Goal: Transaction & Acquisition: Download file/media

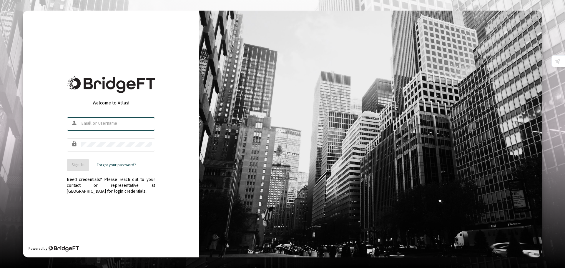
type input "[PERSON_NAME][EMAIL_ADDRESS][DOMAIN_NAME]"
click at [79, 167] on span "Sign In" at bounding box center [78, 164] width 13 height 5
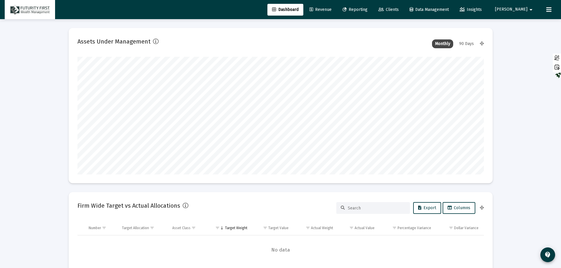
scroll to position [118, 219]
type input "[DATE]"
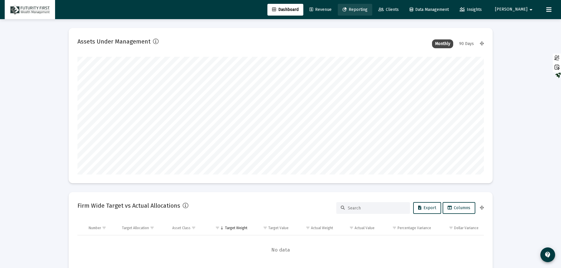
click at [367, 10] on span "Reporting" at bounding box center [354, 9] width 25 height 5
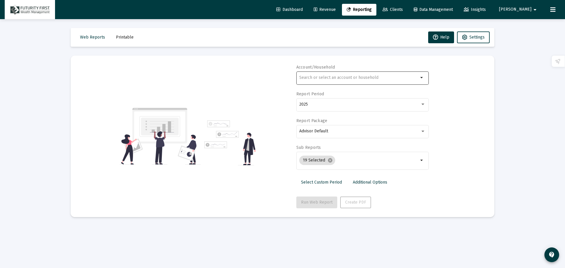
click at [333, 76] on input "text" at bounding box center [358, 77] width 119 height 5
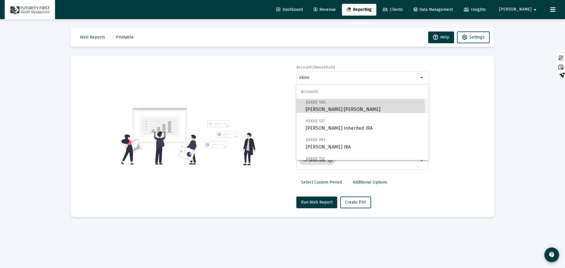
click at [346, 110] on span "XXXXX 100 [PERSON_NAME] [PERSON_NAME]" at bounding box center [365, 106] width 118 height 14
type input "[PERSON_NAME] [PERSON_NAME]"
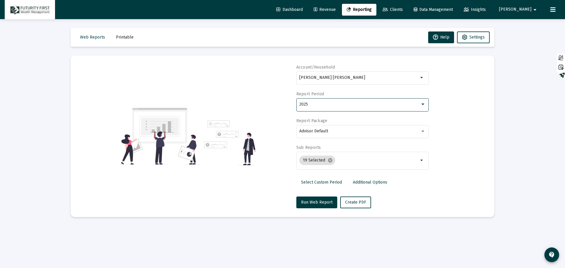
click at [343, 105] on div "2025" at bounding box center [359, 104] width 121 height 5
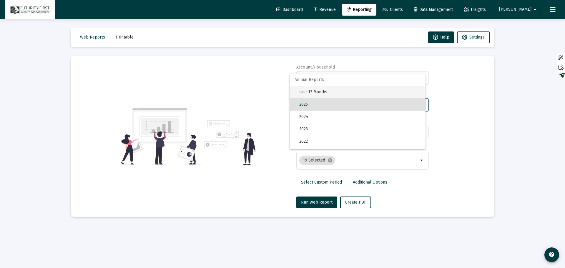
click at [304, 89] on span "Last 12 Months" at bounding box center [360, 92] width 122 height 12
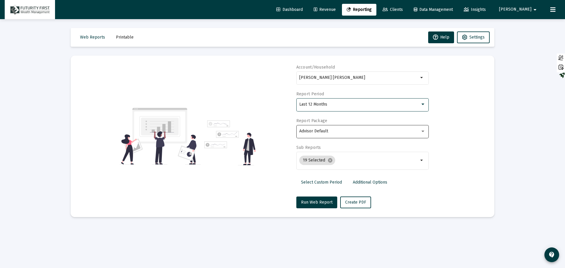
click at [374, 131] on div "Advisor Default" at bounding box center [359, 131] width 121 height 5
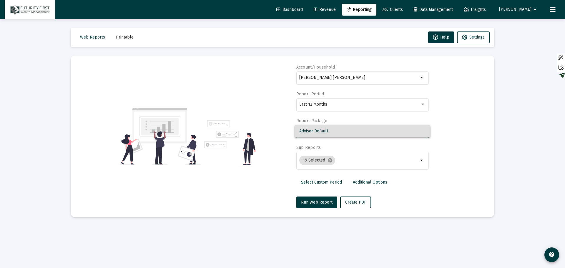
click at [329, 161] on div at bounding box center [282, 134] width 565 height 268
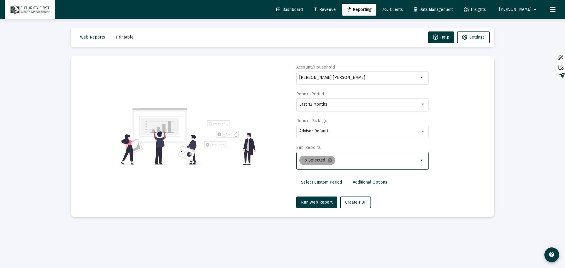
click at [329, 161] on mat-icon "cancel" at bounding box center [330, 160] width 5 height 5
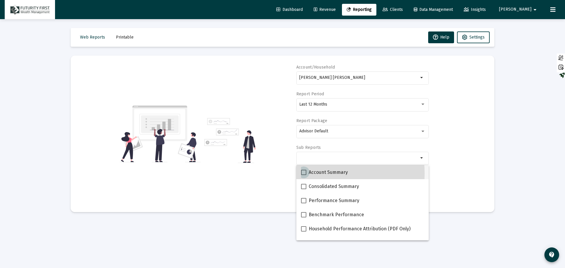
click at [303, 174] on span at bounding box center [303, 172] width 5 height 5
click at [303, 175] on input "Account Summary" at bounding box center [303, 175] width 0 height 0
checkbox input "true"
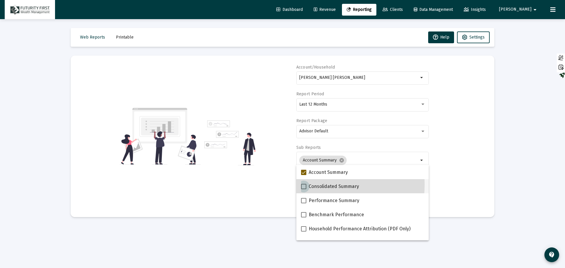
click at [305, 185] on span at bounding box center [303, 186] width 5 height 5
click at [304, 189] on input "Consolidated Summary" at bounding box center [303, 189] width 0 height 0
click at [303, 183] on label "Consolidated Summary" at bounding box center [330, 186] width 58 height 7
click at [303, 189] on input "Consolidated Summary" at bounding box center [303, 189] width 0 height 0
checkbox input "false"
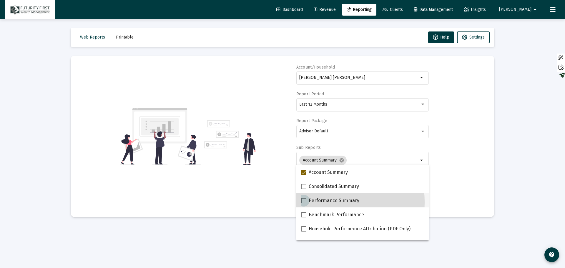
click at [303, 202] on span at bounding box center [303, 200] width 5 height 5
click at [303, 203] on input "Performance Summary" at bounding box center [303, 203] width 0 height 0
checkbox input "true"
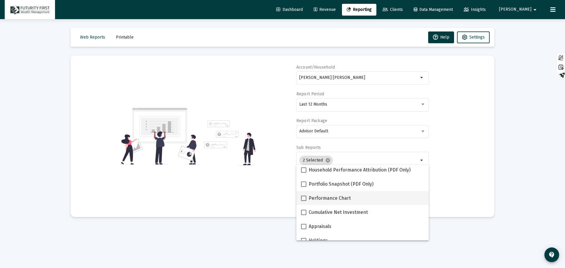
scroll to position [29, 0]
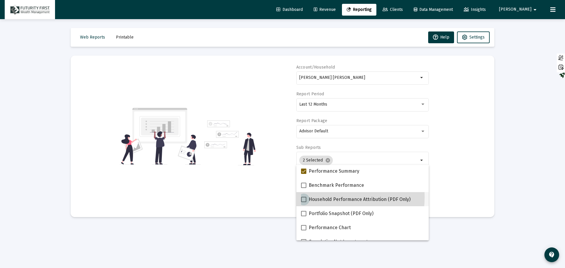
click at [305, 197] on span at bounding box center [303, 199] width 5 height 5
click at [304, 202] on input "Household Performance Attribution (PDF Only)" at bounding box center [303, 202] width 0 height 0
checkbox input "true"
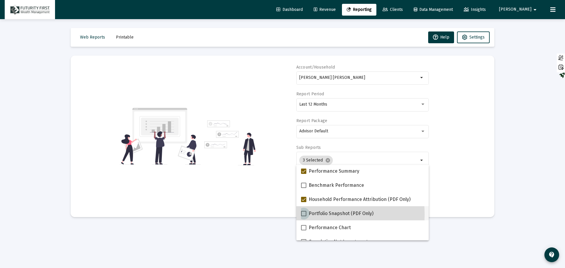
click at [303, 215] on span at bounding box center [303, 213] width 5 height 5
click at [303, 216] on input "Portfolio Snapshot (PDF Only)" at bounding box center [303, 216] width 0 height 0
checkbox input "true"
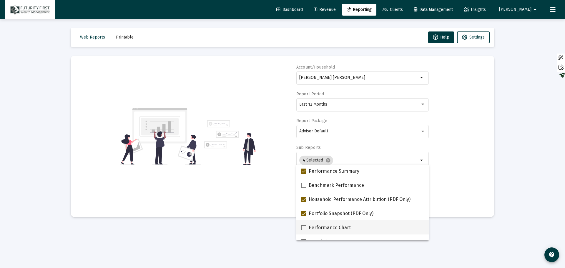
click at [303, 228] on span at bounding box center [303, 227] width 5 height 5
click at [303, 230] on input "Performance Chart" at bounding box center [303, 230] width 0 height 0
checkbox input "true"
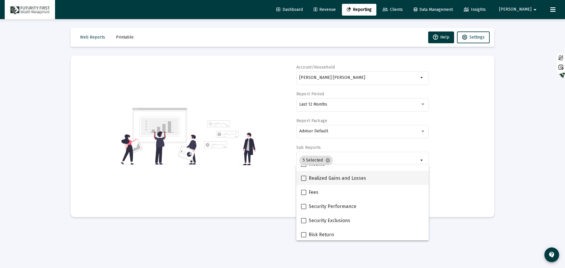
scroll to position [235, 0]
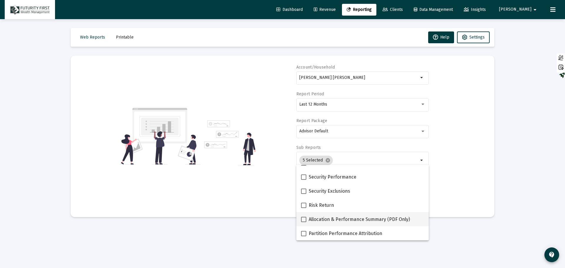
click at [306, 220] on span at bounding box center [303, 219] width 5 height 5
click at [304, 222] on input "Allocation & Performance Summary (PDF Only)" at bounding box center [303, 222] width 0 height 0
checkbox input "true"
click at [460, 189] on div "Account/Household [PERSON_NAME] [PERSON_NAME] arrow_drop_down Report Period Las…" at bounding box center [282, 136] width 406 height 144
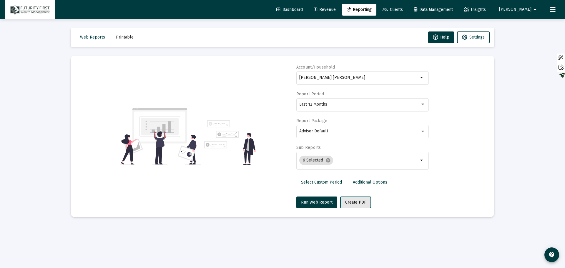
click at [357, 201] on span "Create PDF" at bounding box center [355, 202] width 21 height 5
click at [357, 200] on span "Create PDF" at bounding box center [355, 202] width 21 height 5
click at [356, 202] on span "Create PDF" at bounding box center [355, 202] width 21 height 5
click at [127, 35] on span "Printable" at bounding box center [125, 37] width 18 height 5
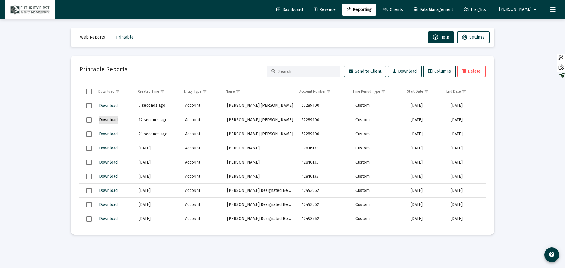
click at [110, 120] on span "Download" at bounding box center [108, 119] width 19 height 5
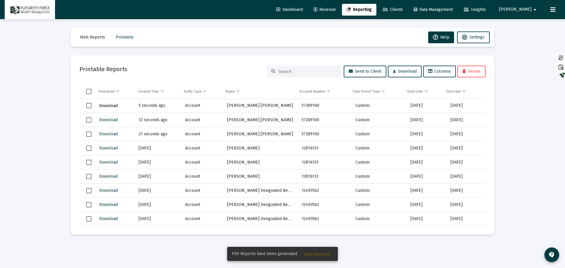
click at [113, 106] on span "Download" at bounding box center [108, 105] width 19 height 5
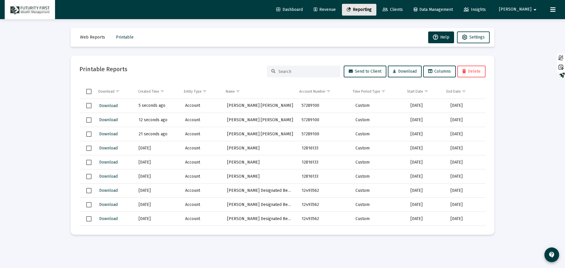
click at [372, 10] on span "Reporting" at bounding box center [359, 9] width 25 height 5
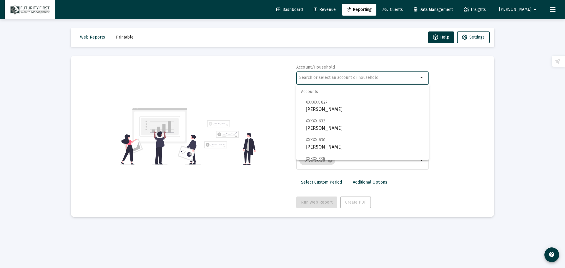
click at [385, 78] on input "text" at bounding box center [358, 77] width 119 height 5
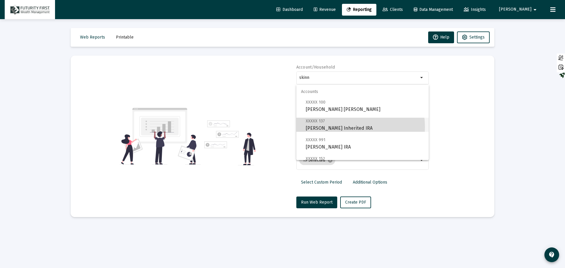
click at [343, 127] on span "XXXXX 137 [PERSON_NAME] Inherited IRA" at bounding box center [365, 124] width 118 height 14
type input "[PERSON_NAME] Inherited IRA"
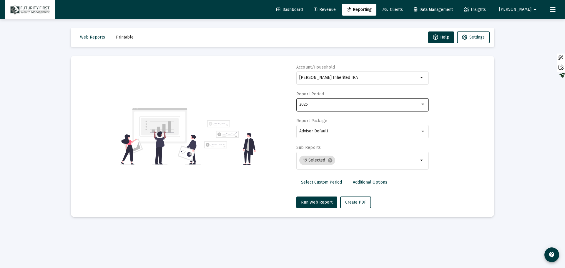
click at [344, 108] on div "2025" at bounding box center [362, 104] width 126 height 14
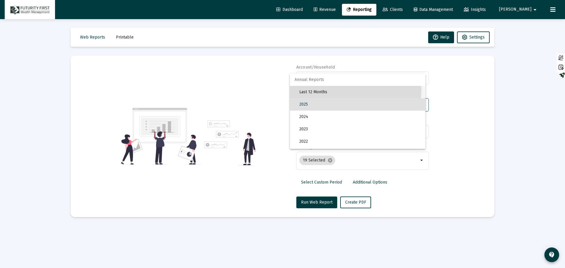
click at [315, 89] on span "Last 12 Months" at bounding box center [360, 92] width 122 height 12
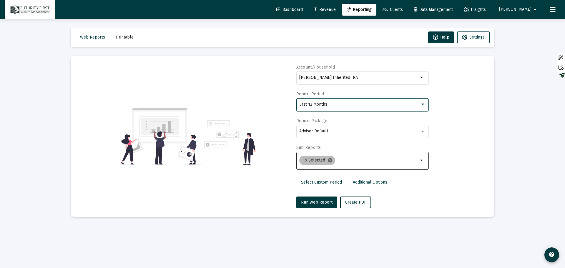
click at [329, 163] on mat-icon "cancel" at bounding box center [330, 160] width 5 height 5
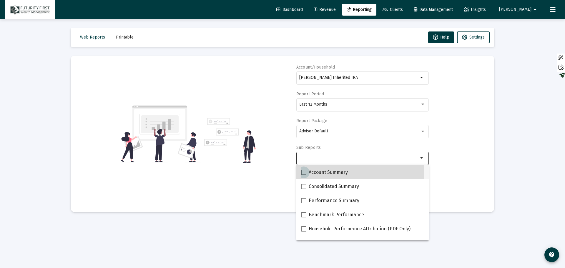
click at [307, 172] on label "Account Summary" at bounding box center [324, 172] width 47 height 7
click at [304, 175] on input "Account Summary" at bounding box center [303, 175] width 0 height 0
checkbox input "true"
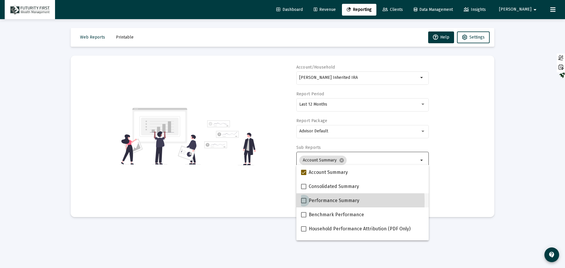
click at [306, 202] on span at bounding box center [303, 200] width 5 height 5
click at [304, 203] on input "Performance Summary" at bounding box center [303, 203] width 0 height 0
checkbox input "true"
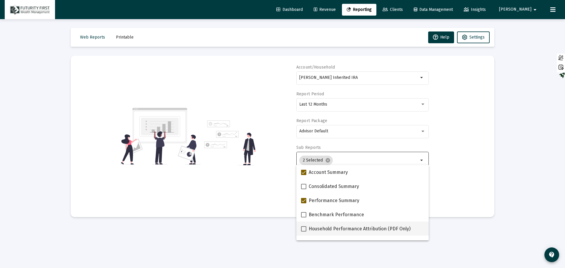
click at [302, 229] on span at bounding box center [303, 228] width 5 height 5
click at [303, 232] on input "Household Performance Attribution (PDF Only)" at bounding box center [303, 232] width 0 height 0
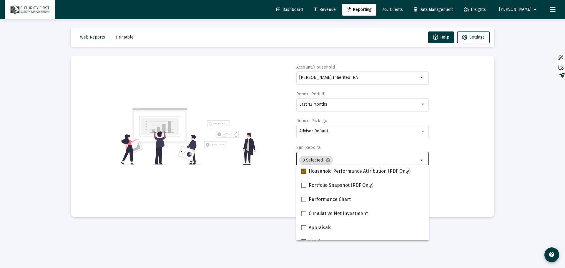
scroll to position [59, 0]
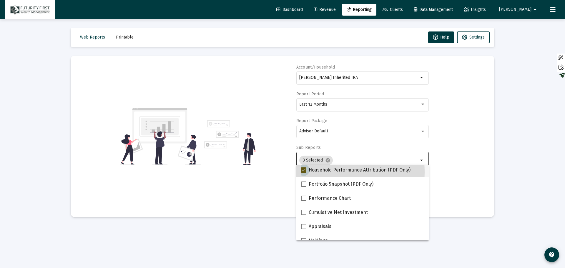
click at [302, 172] on span at bounding box center [303, 169] width 5 height 5
click at [303, 173] on input "Household Performance Attribution (PDF Only)" at bounding box center [303, 173] width 0 height 0
checkbox input "false"
click at [303, 185] on span at bounding box center [303, 184] width 5 height 5
click at [303, 187] on input "Portfolio Snapshot (PDF Only)" at bounding box center [303, 187] width 0 height 0
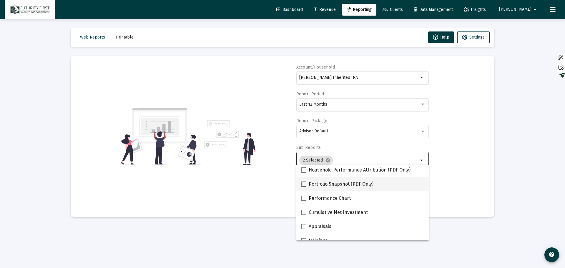
checkbox input "true"
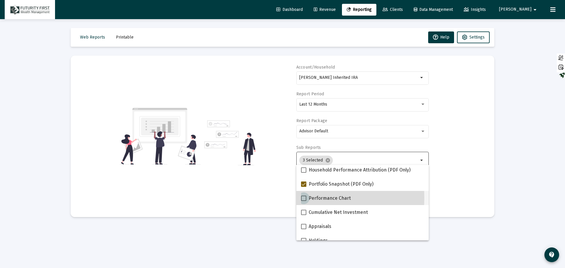
click at [302, 197] on span at bounding box center [303, 198] width 5 height 5
click at [303, 201] on input "Performance Chart" at bounding box center [303, 201] width 0 height 0
checkbox input "true"
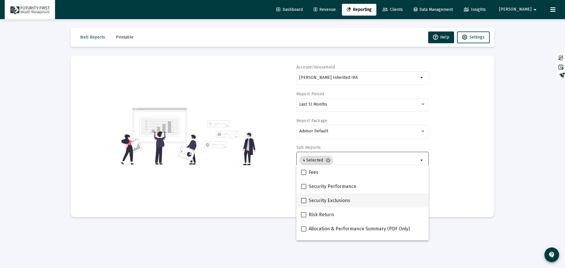
scroll to position [235, 0]
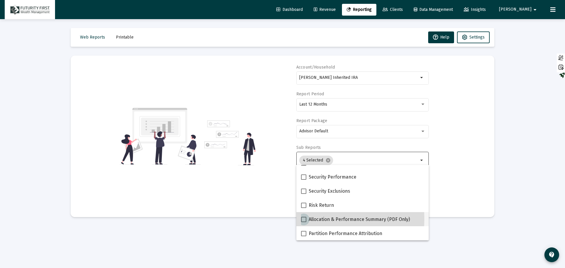
click at [302, 219] on span at bounding box center [303, 219] width 5 height 5
click at [303, 222] on input "Allocation & Performance Summary (PDF Only)" at bounding box center [303, 222] width 0 height 0
checkbox input "true"
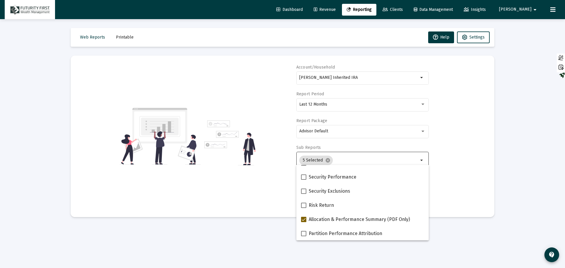
click at [457, 165] on div "Account/Household [PERSON_NAME] Inherited IRA arrow_drop_down Report Period Las…" at bounding box center [282, 136] width 406 height 144
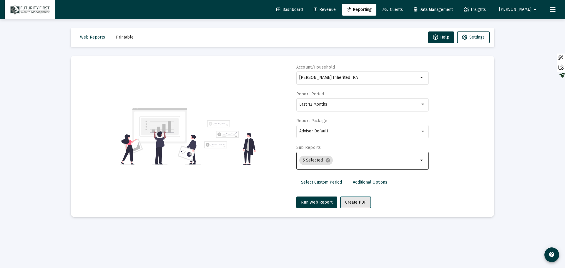
click at [353, 200] on span "Create PDF" at bounding box center [355, 202] width 21 height 5
click at [117, 37] on span "Printable" at bounding box center [125, 37] width 18 height 5
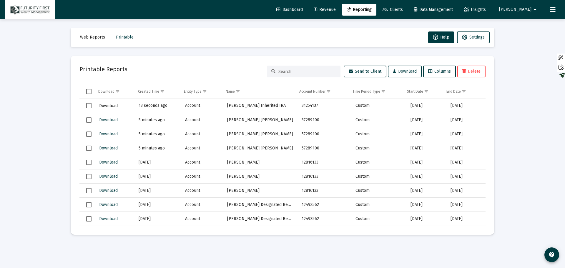
click at [106, 106] on span "Download" at bounding box center [108, 105] width 19 height 5
click at [372, 10] on span "Reporting" at bounding box center [359, 9] width 25 height 5
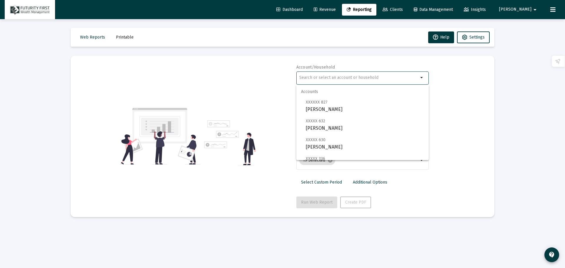
click at [363, 77] on input "text" at bounding box center [358, 77] width 119 height 5
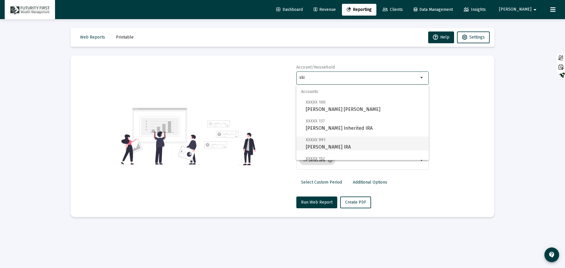
click at [340, 146] on span "XXXXX 991 [PERSON_NAME] IRA" at bounding box center [365, 143] width 118 height 14
type input "[PERSON_NAME] IRA"
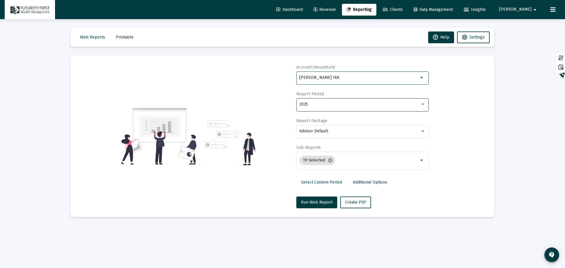
click at [344, 104] on div "2025" at bounding box center [359, 104] width 121 height 5
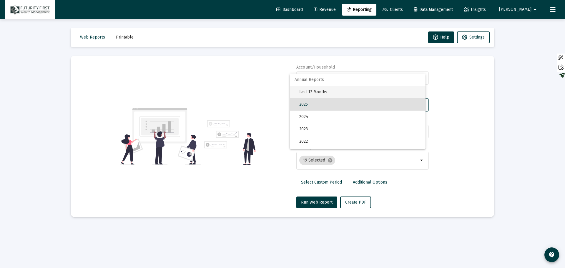
click at [306, 92] on span "Last 12 Months" at bounding box center [360, 92] width 122 height 12
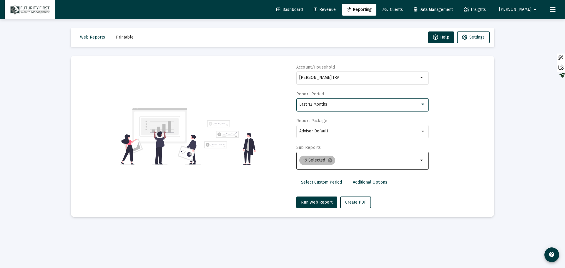
click at [351, 157] on div "19 Selected cancel" at bounding box center [359, 161] width 122 height 12
click at [423, 161] on mat-icon "arrow_drop_down" at bounding box center [422, 160] width 7 height 7
click at [328, 161] on mat-icon "cancel" at bounding box center [330, 160] width 5 height 5
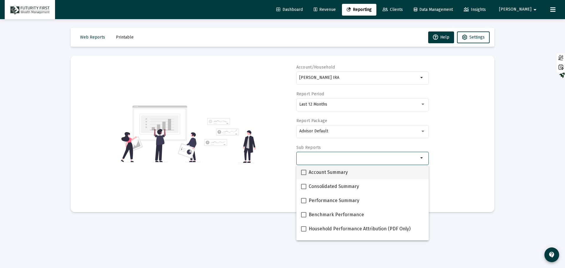
click at [330, 175] on span "Account Summary" at bounding box center [328, 172] width 39 height 7
click at [304, 175] on input "Account Summary" at bounding box center [303, 175] width 0 height 0
checkbox input "true"
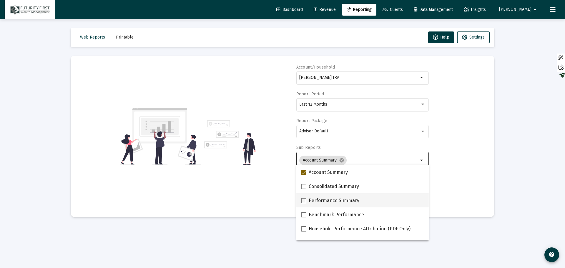
click at [317, 200] on span "Performance Summary" at bounding box center [334, 200] width 51 height 7
click at [304, 203] on input "Performance Summary" at bounding box center [303, 203] width 0 height 0
checkbox input "true"
click at [319, 217] on span "Benchmark Performance" at bounding box center [336, 214] width 55 height 7
click at [304, 217] on input "Benchmark Performance" at bounding box center [303, 217] width 0 height 0
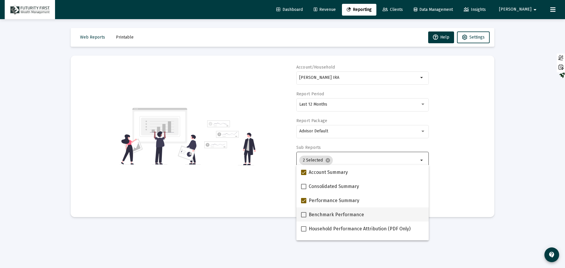
checkbox input "true"
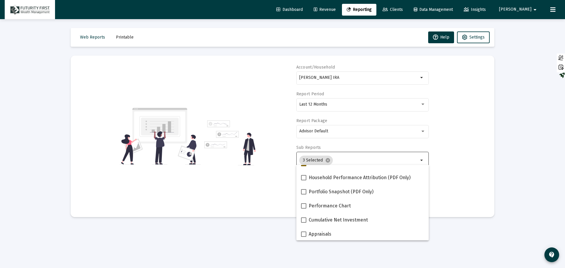
scroll to position [59, 0]
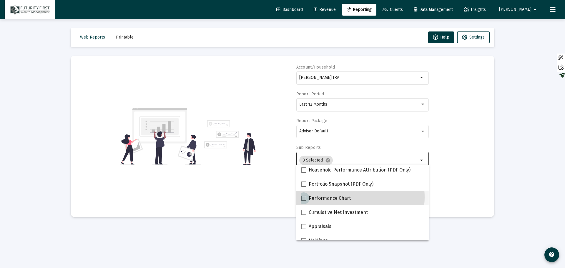
click at [341, 197] on span "Performance Chart" at bounding box center [330, 198] width 42 height 7
click at [304, 201] on input "Performance Chart" at bounding box center [303, 201] width 0 height 0
checkbox input "true"
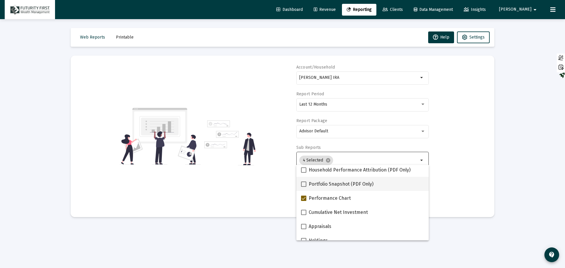
click at [339, 181] on span "Portfolio Snapshot (PDF Only)" at bounding box center [341, 184] width 65 height 7
click at [304, 187] on input "Portfolio Snapshot (PDF Only)" at bounding box center [303, 187] width 0 height 0
checkbox input "true"
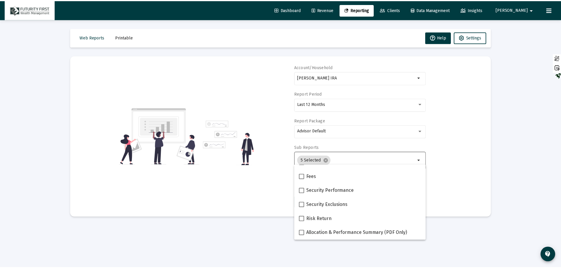
scroll to position [235, 0]
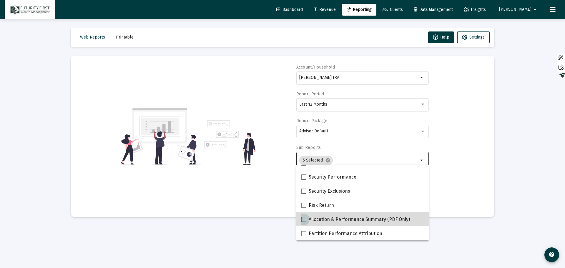
click at [372, 221] on span "Allocation & Performance Summary (PDF Only)" at bounding box center [359, 219] width 101 height 7
click at [304, 222] on input "Allocation & Performance Summary (PDF Only)" at bounding box center [303, 222] width 0 height 0
checkbox input "true"
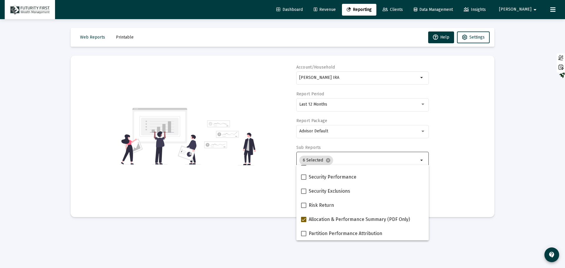
click at [469, 175] on div "Account/Household [PERSON_NAME] IRA arrow_drop_down Report Period Last 12 Month…" at bounding box center [282, 136] width 406 height 144
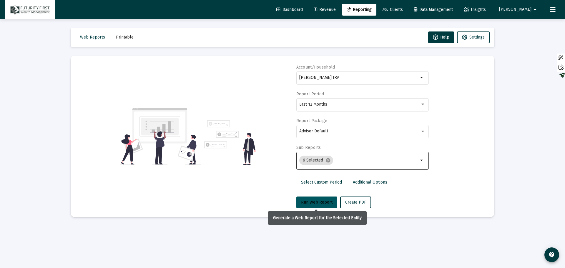
click at [334, 205] on button "Run Web Report" at bounding box center [316, 203] width 41 height 12
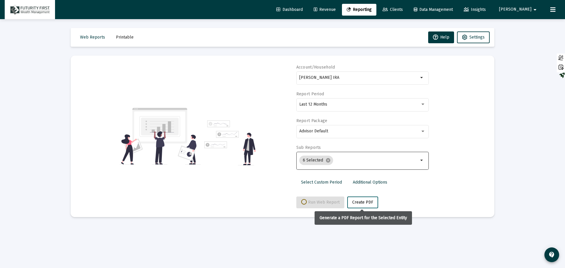
click at [370, 202] on span "Create PDF" at bounding box center [362, 202] width 21 height 5
select select "View all"
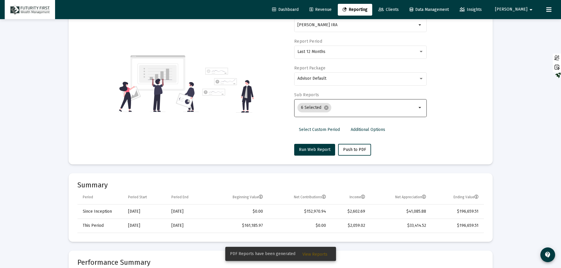
scroll to position [59, 0]
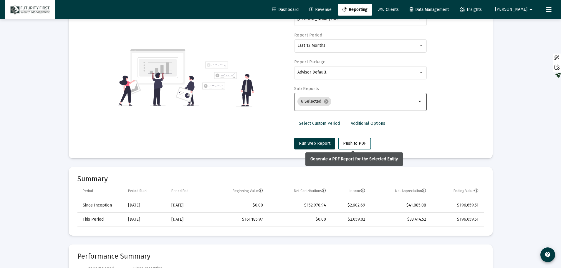
click at [347, 144] on span "Push to PDF" at bounding box center [354, 143] width 23 height 5
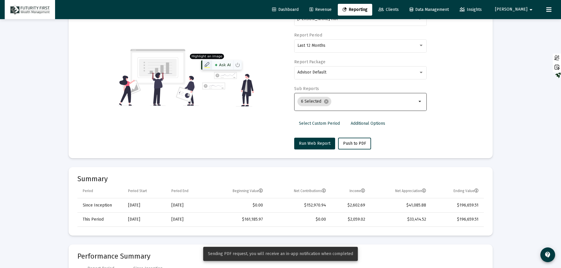
scroll to position [0, 0]
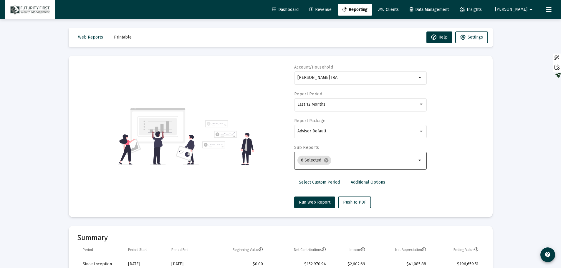
click at [117, 37] on span "Printable" at bounding box center [123, 37] width 18 height 5
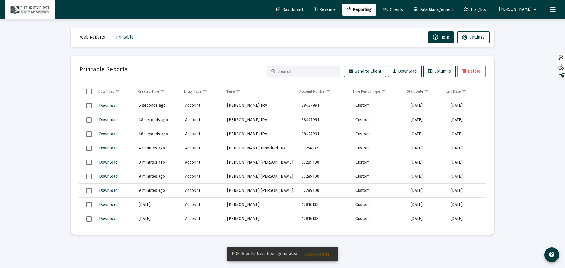
click at [160, 107] on td "6 seconds ago" at bounding box center [158, 106] width 47 height 14
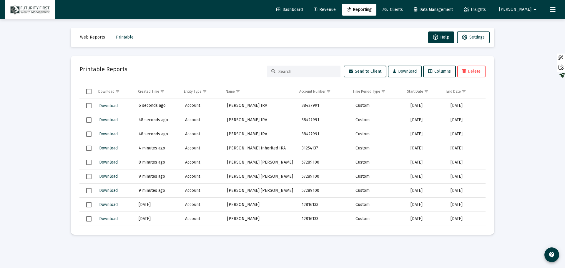
click at [197, 106] on td "Account" at bounding box center [202, 106] width 42 height 14
click at [104, 106] on span "Download" at bounding box center [108, 105] width 19 height 5
click at [372, 11] on span "Reporting" at bounding box center [359, 9] width 25 height 5
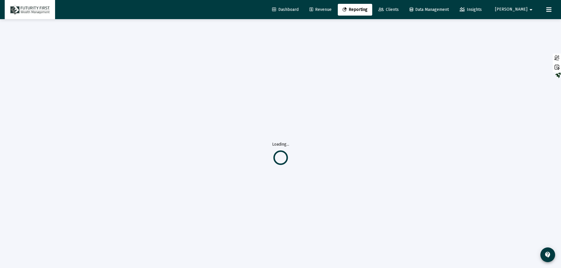
select select "View all"
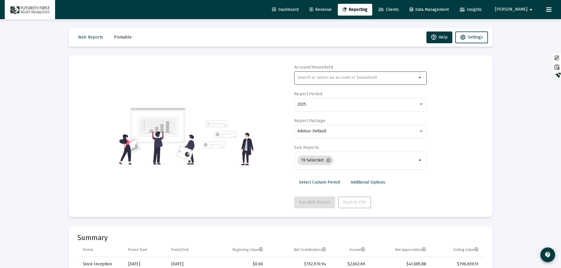
click at [321, 77] on input "text" at bounding box center [356, 77] width 119 height 5
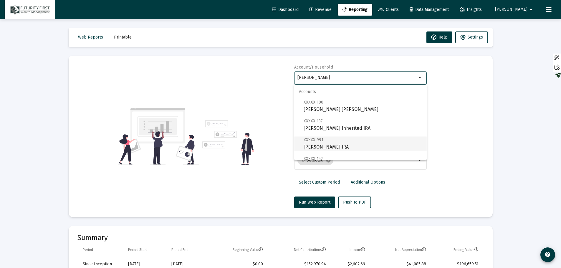
scroll to position [28, 0]
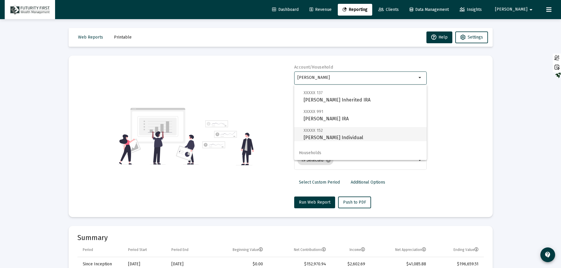
click at [357, 137] on span "XXXXX 152 [PERSON_NAME] Individual" at bounding box center [362, 134] width 118 height 14
type input "[PERSON_NAME] Individual"
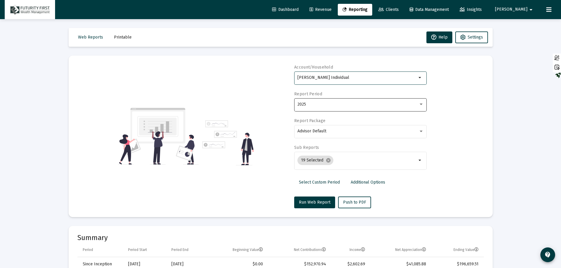
click at [324, 102] on div "2025" at bounding box center [360, 104] width 126 height 14
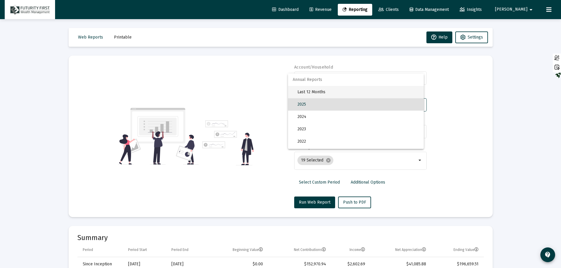
click at [321, 89] on span "Last 12 Months" at bounding box center [358, 92] width 122 height 12
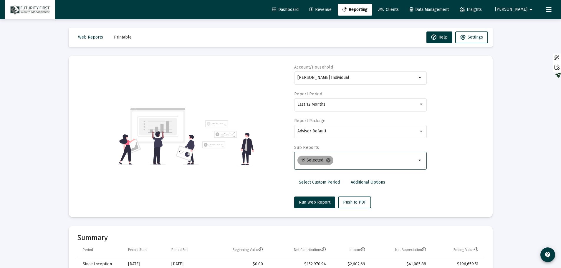
click at [327, 163] on mat-icon "cancel" at bounding box center [328, 160] width 5 height 5
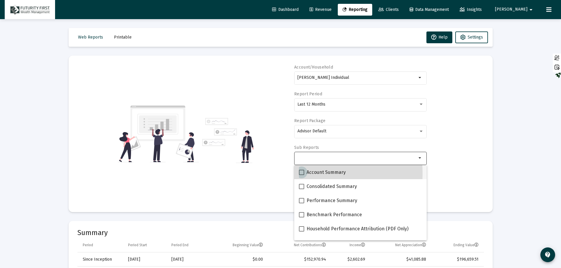
click at [312, 173] on span "Account Summary" at bounding box center [325, 172] width 39 height 7
click at [301, 175] on input "Account Summary" at bounding box center [301, 175] width 0 height 0
checkbox input "true"
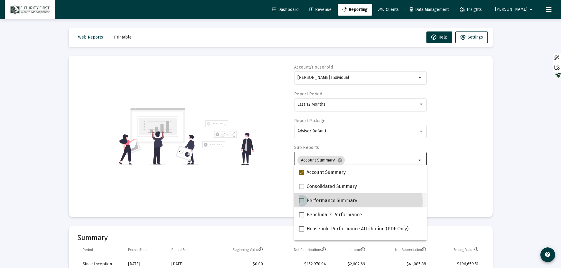
click at [315, 202] on span "Performance Summary" at bounding box center [331, 200] width 51 height 7
click at [301, 203] on input "Performance Summary" at bounding box center [301, 203] width 0 height 0
checkbox input "true"
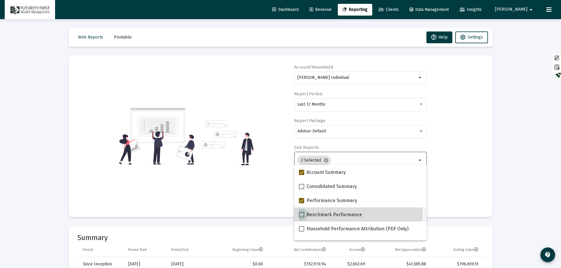
click at [315, 216] on span "Benchmark Performance" at bounding box center [333, 214] width 55 height 7
click at [301, 217] on input "Benchmark Performance" at bounding box center [301, 217] width 0 height 0
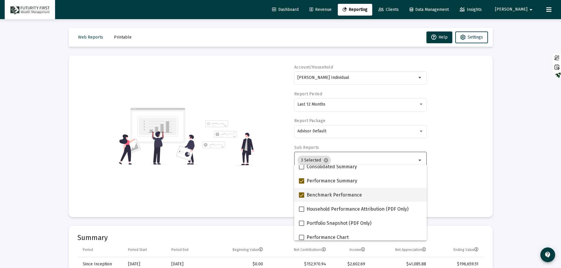
scroll to position [29, 0]
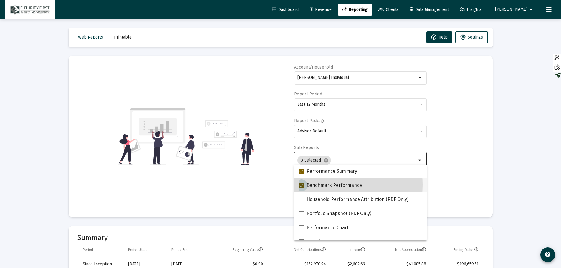
click at [301, 185] on span at bounding box center [301, 185] width 5 height 5
click at [301, 188] on input "Benchmark Performance" at bounding box center [301, 188] width 0 height 0
checkbox input "false"
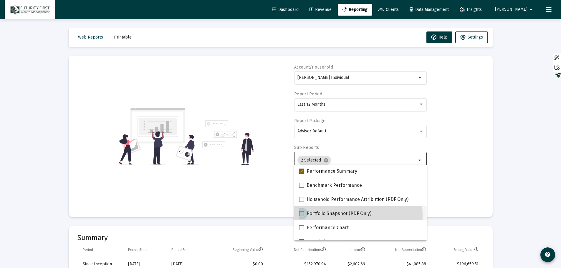
click at [303, 216] on span at bounding box center [301, 213] width 5 height 5
click at [301, 216] on input "Portfolio Snapshot (PDF Only)" at bounding box center [301, 216] width 0 height 0
checkbox input "true"
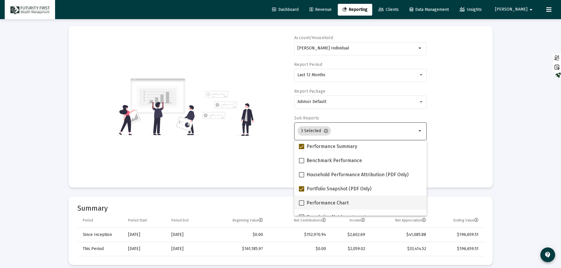
click at [301, 202] on span at bounding box center [301, 202] width 5 height 5
click at [301, 206] on input "Performance Chart" at bounding box center [301, 206] width 0 height 0
checkbox input "true"
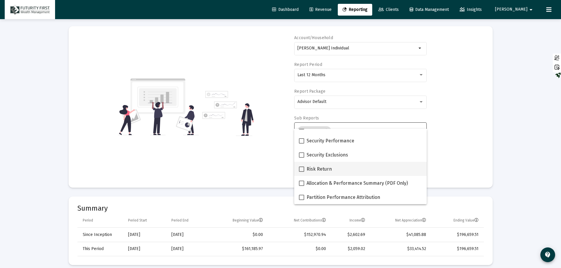
scroll to position [59, 0]
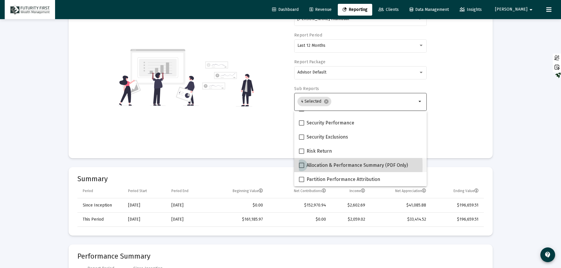
click at [300, 166] on span at bounding box center [301, 165] width 5 height 5
click at [301, 168] on input "Allocation & Performance Summary (PDF Only)" at bounding box center [301, 168] width 0 height 0
checkbox input "true"
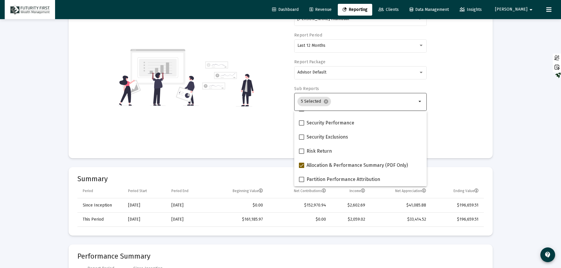
click at [455, 125] on div "Account/Household [PERSON_NAME] Individual arrow_drop_down Report Period Last 1…" at bounding box center [280, 78] width 406 height 144
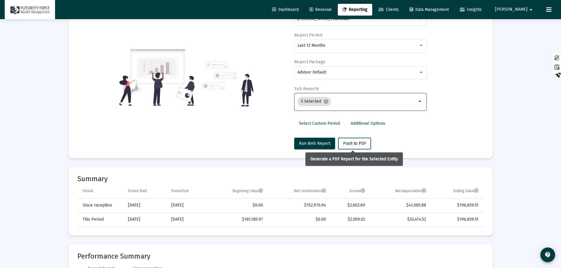
click at [357, 145] on span "Push to PDF" at bounding box center [354, 143] width 23 height 5
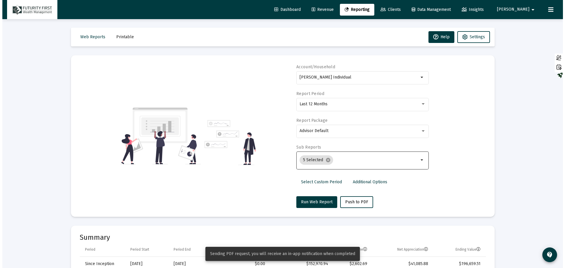
scroll to position [0, 0]
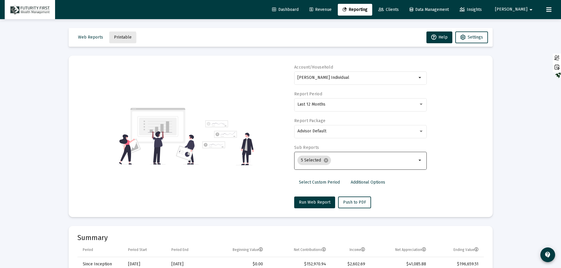
click at [117, 39] on span "Printable" at bounding box center [123, 37] width 18 height 5
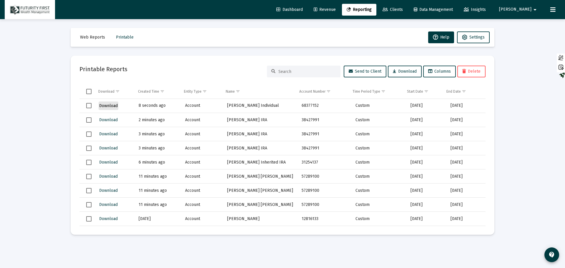
click at [112, 107] on span "Download" at bounding box center [108, 105] width 19 height 5
